Goal: Book appointment/travel/reservation

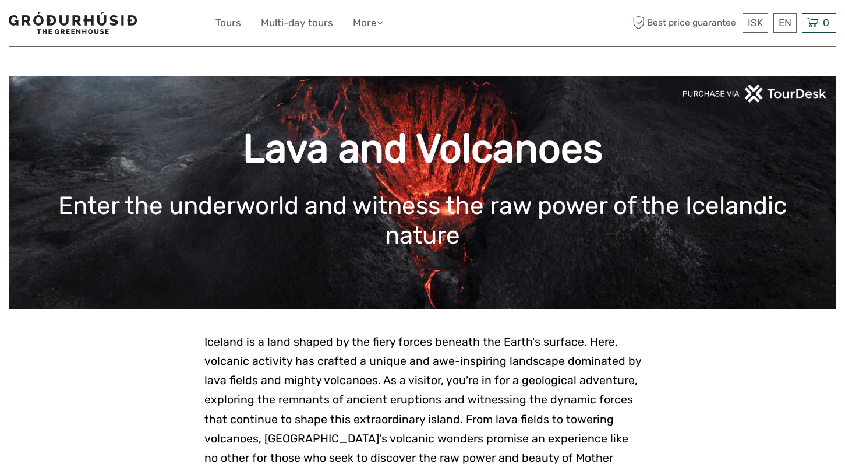
click at [85, 15] on img at bounding box center [73, 23] width 128 height 22
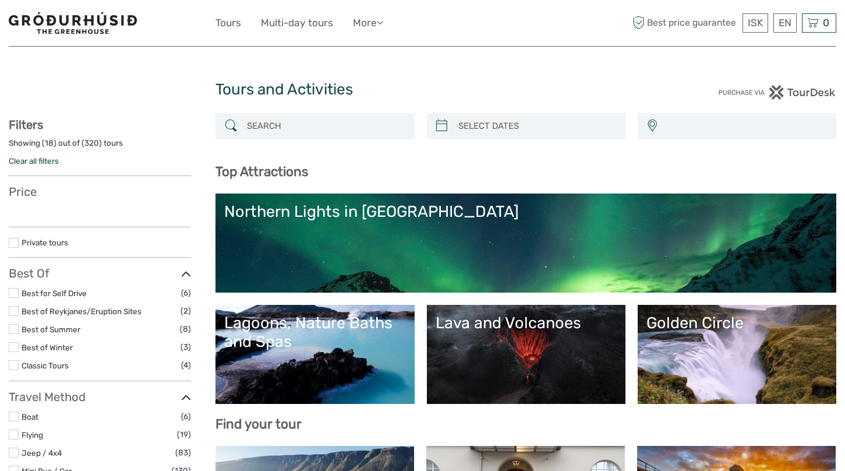
select select
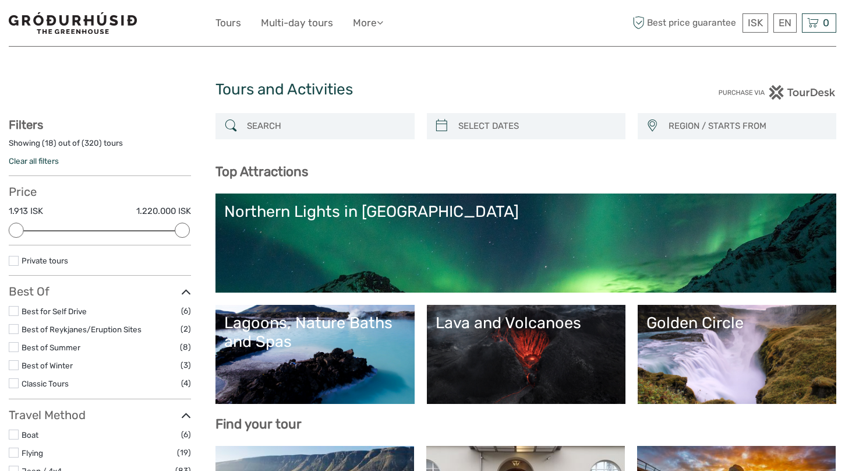
type input "03/09/2025"
click at [539, 130] on input "search" at bounding box center [537, 126] width 166 height 20
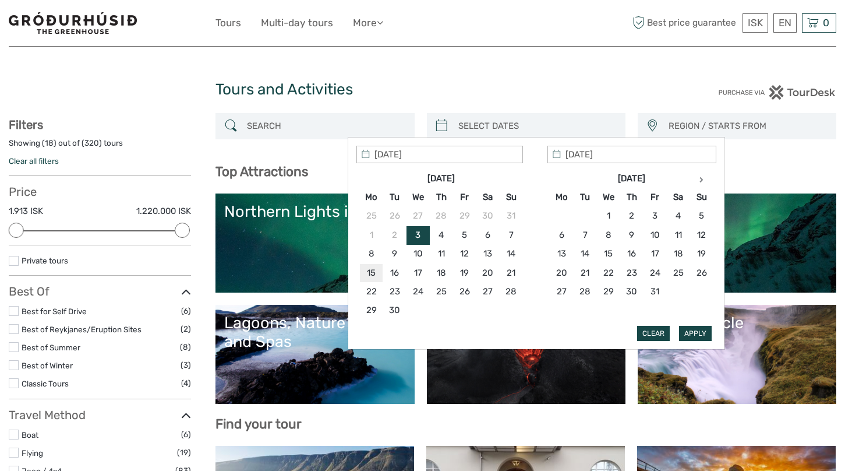
type input "15/09/2025"
type input "20/09/2025"
click at [700, 328] on button "Apply" at bounding box center [695, 333] width 33 height 15
type input "20/09/2025 - 20/09/2025"
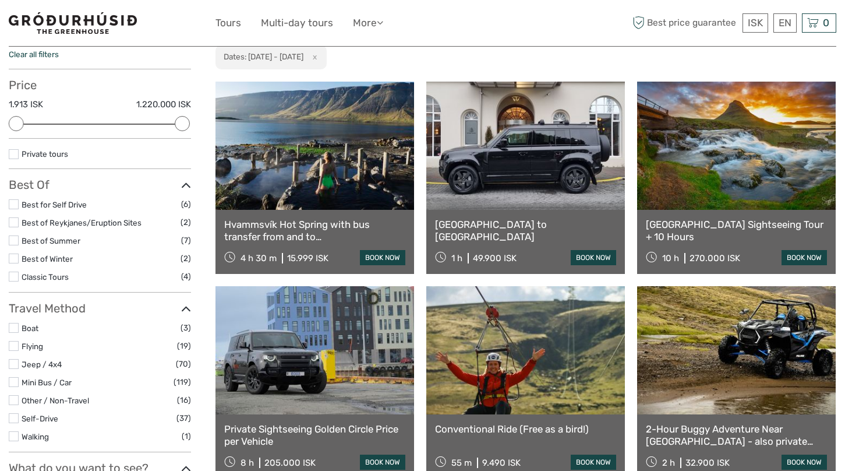
scroll to position [97, 0]
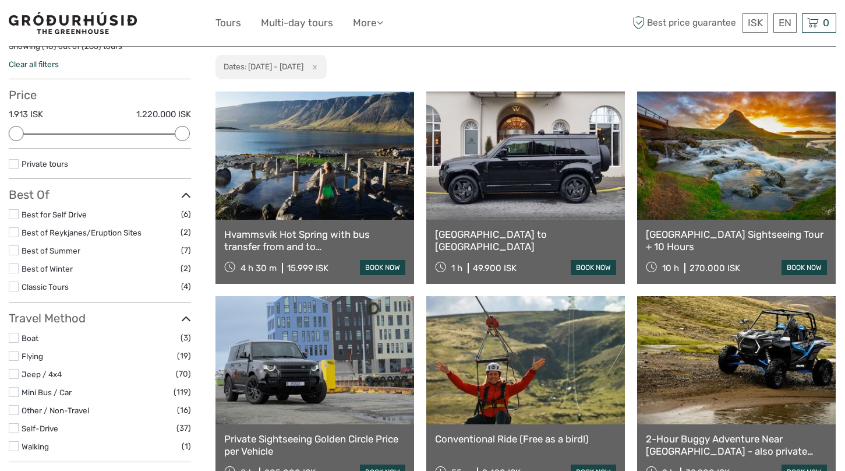
click at [726, 186] on link at bounding box center [736, 155] width 199 height 128
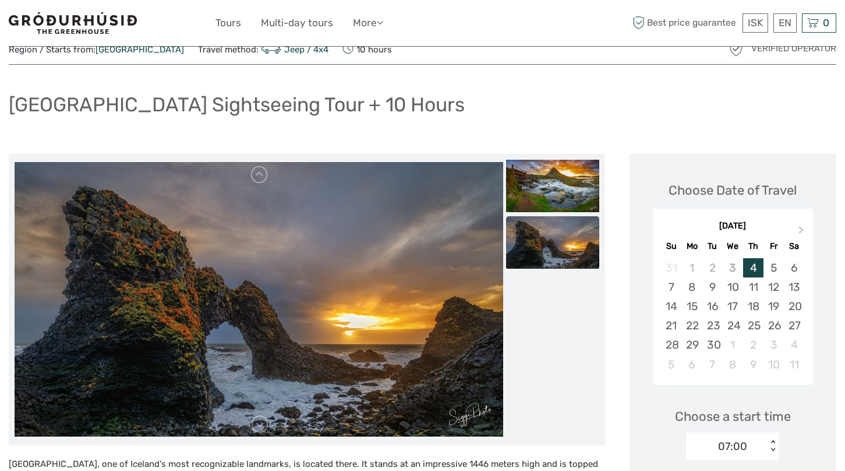
scroll to position [45, 0]
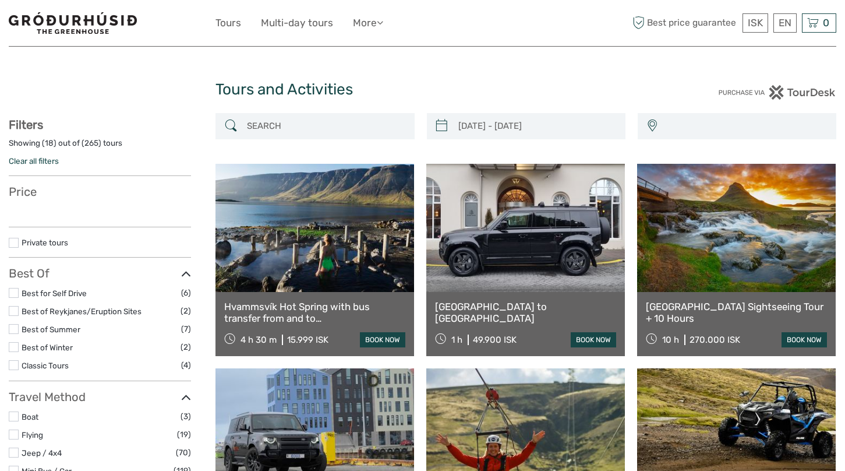
select select
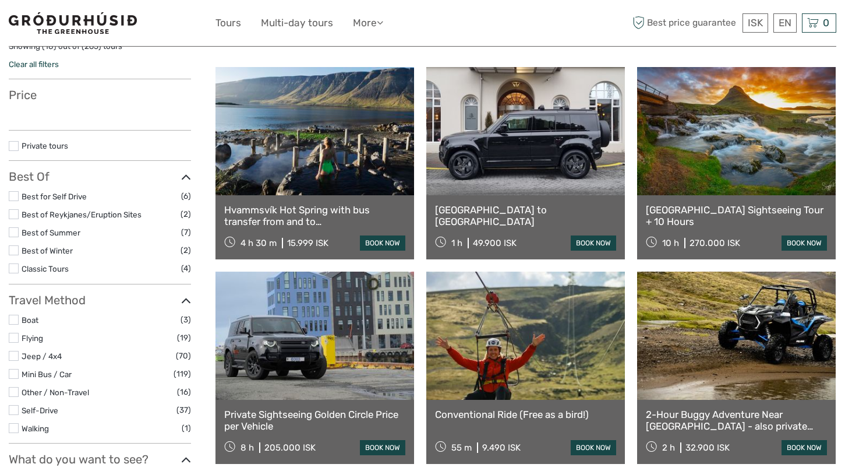
type input "[DATE] - [DATE]"
select select
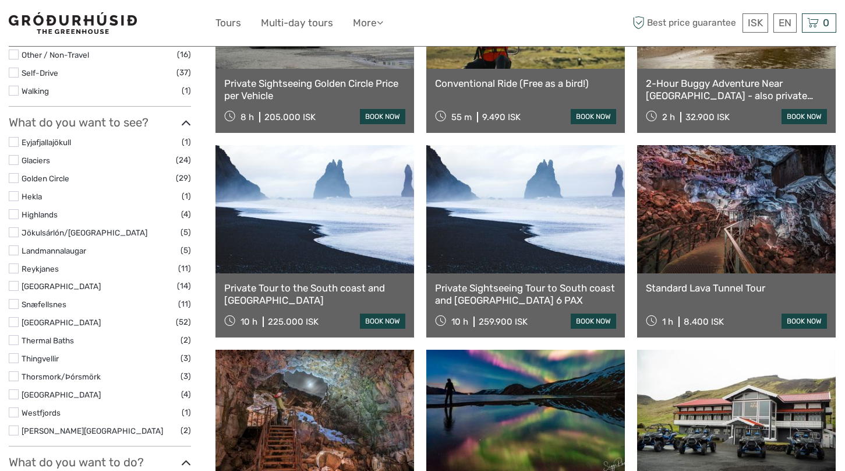
scroll to position [452, 0]
click at [730, 216] on link at bounding box center [736, 208] width 199 height 128
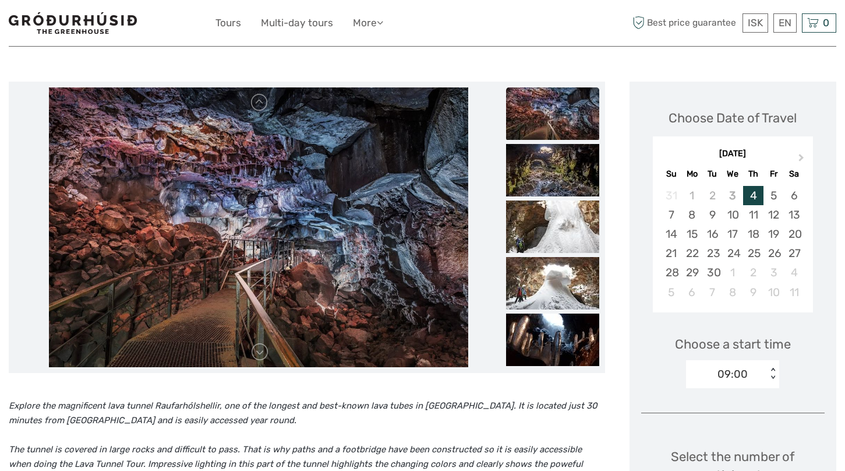
scroll to position [114, 0]
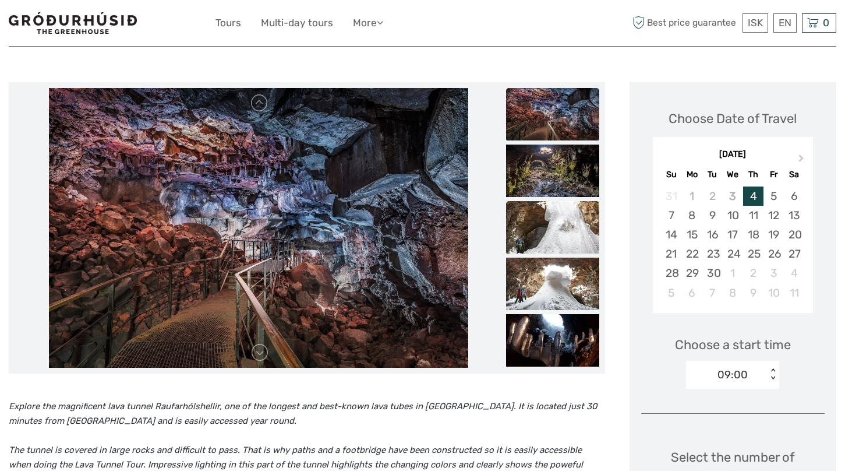
click at [570, 240] on img at bounding box center [552, 227] width 93 height 52
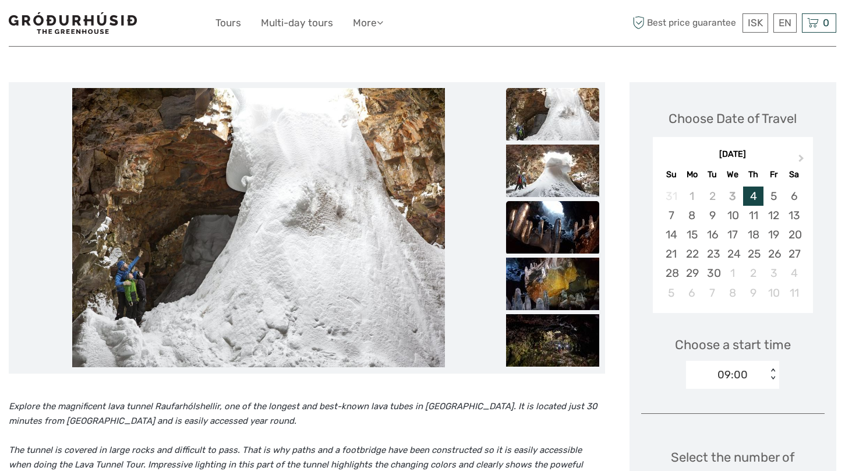
click at [564, 223] on img at bounding box center [552, 227] width 93 height 52
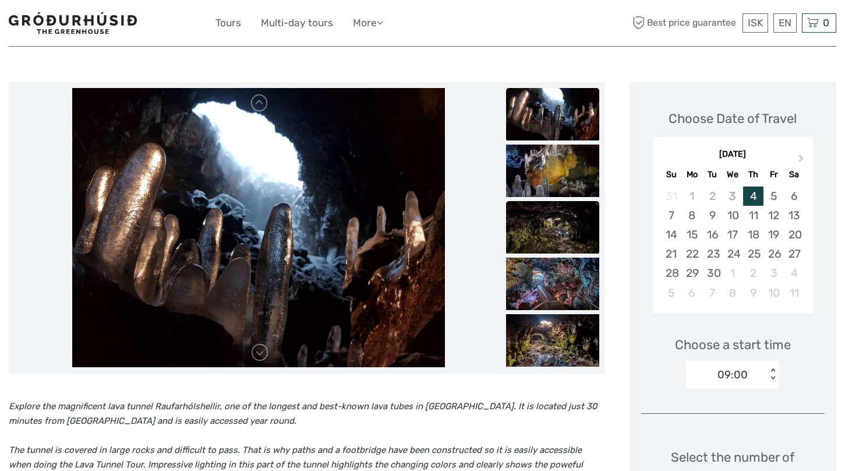
click at [565, 231] on img at bounding box center [552, 227] width 93 height 52
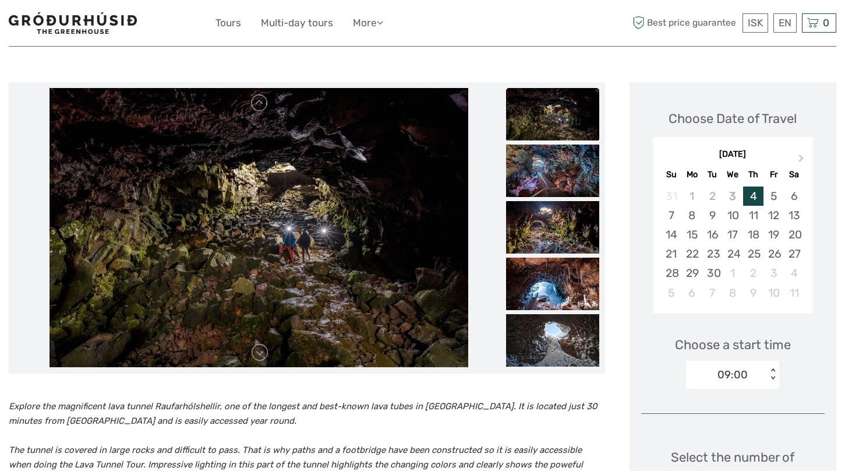
click at [565, 231] on img at bounding box center [552, 227] width 93 height 52
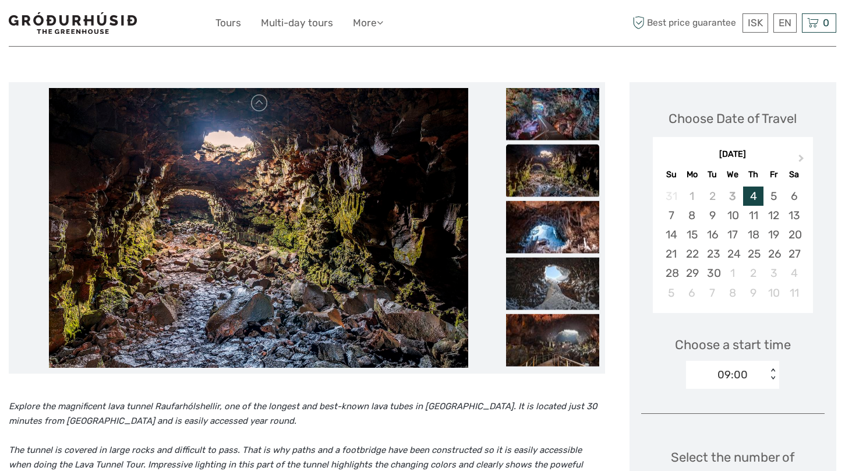
click at [565, 231] on img at bounding box center [552, 226] width 93 height 52
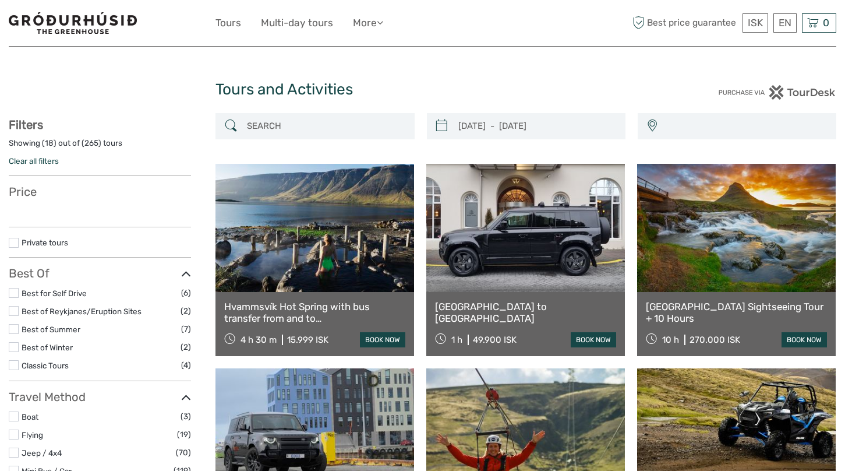
select select
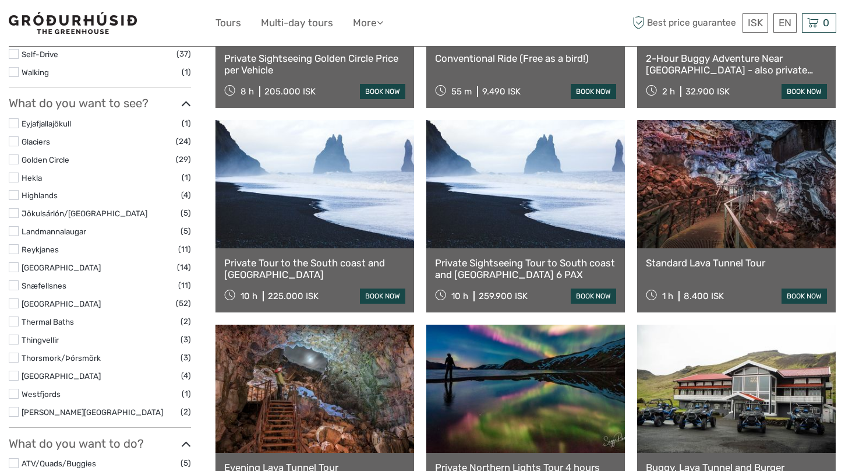
select select
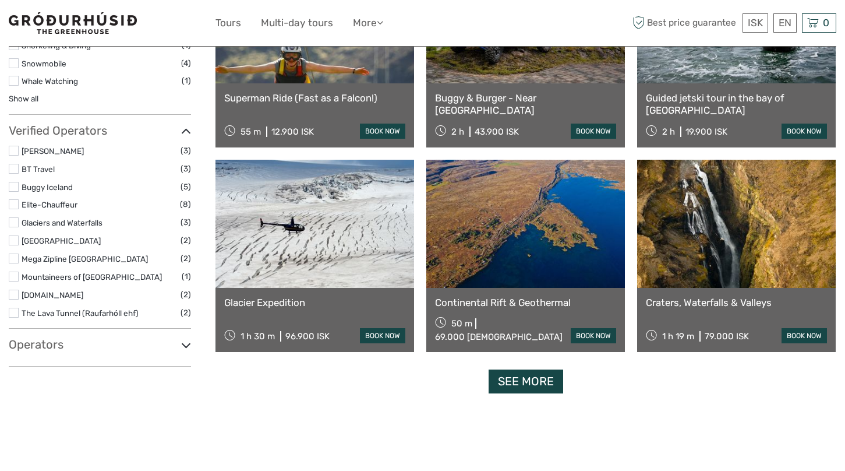
scroll to position [1062, 0]
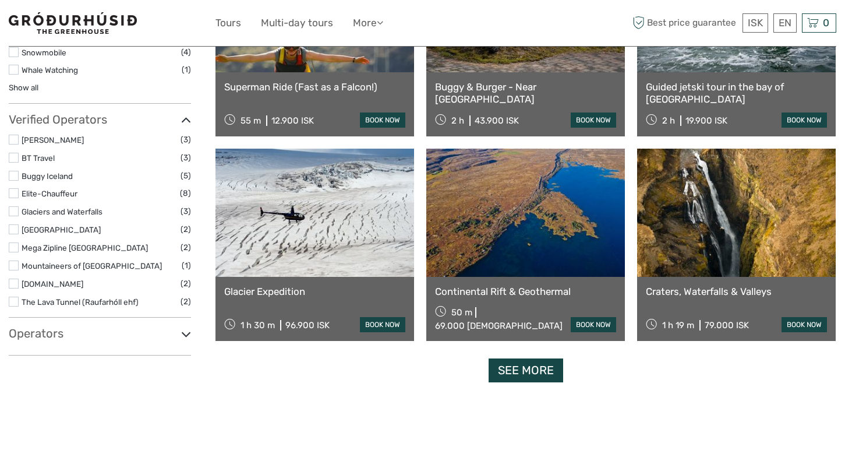
click at [715, 227] on link at bounding box center [736, 212] width 199 height 128
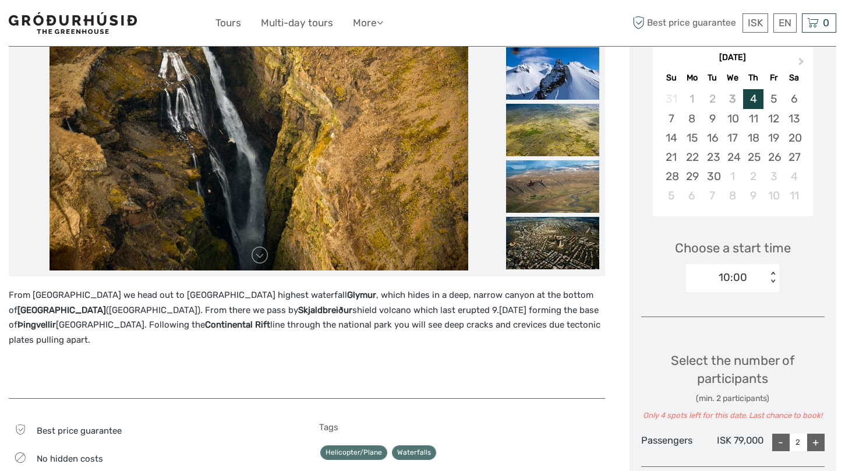
scroll to position [210, 0]
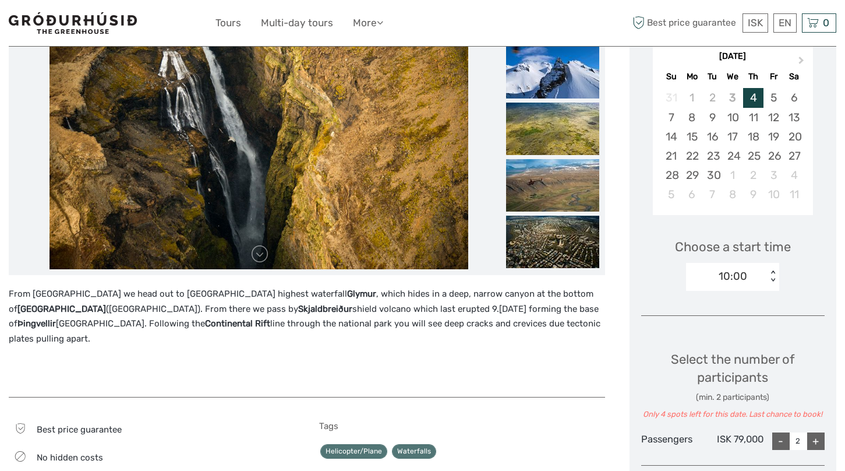
click at [392, 293] on p "From [GEOGRAPHIC_DATA] we head out to [GEOGRAPHIC_DATA] highest waterfall Glymu…" at bounding box center [307, 316] width 596 height 59
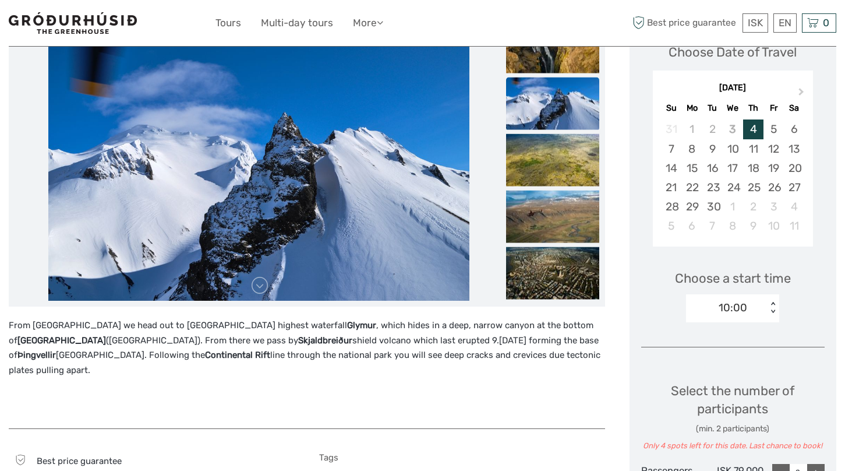
scroll to position [0, 0]
